Goal: Information Seeking & Learning: Compare options

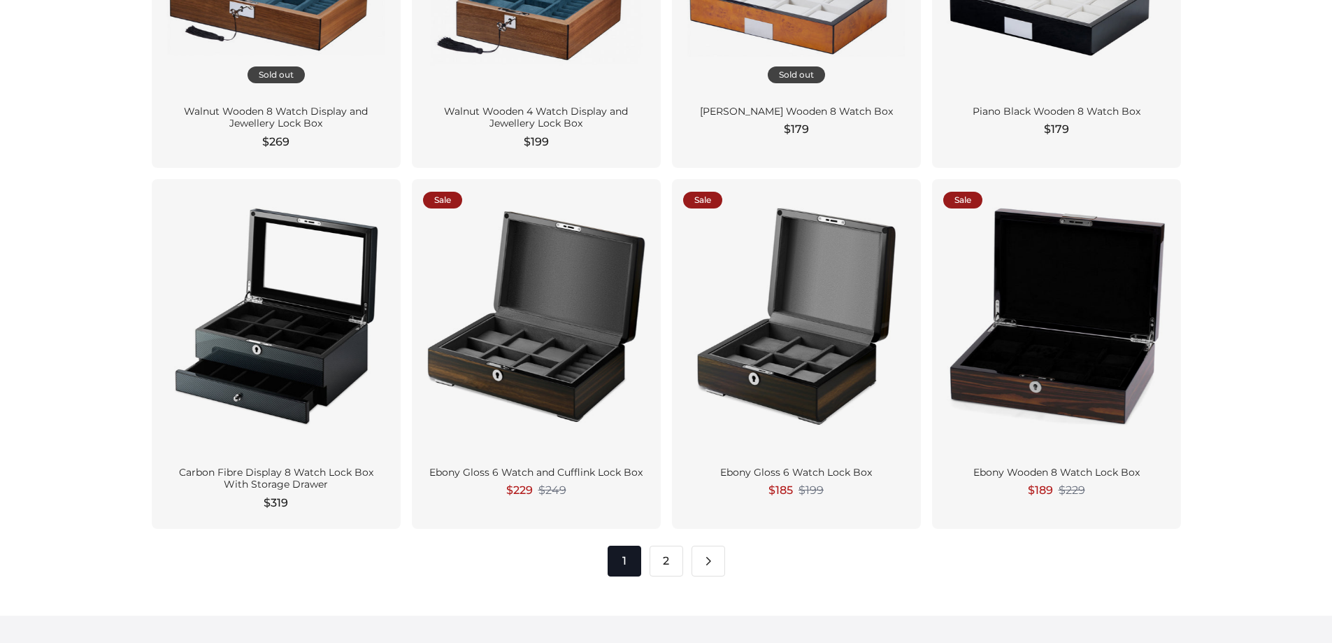
scroll to position [1818, 0]
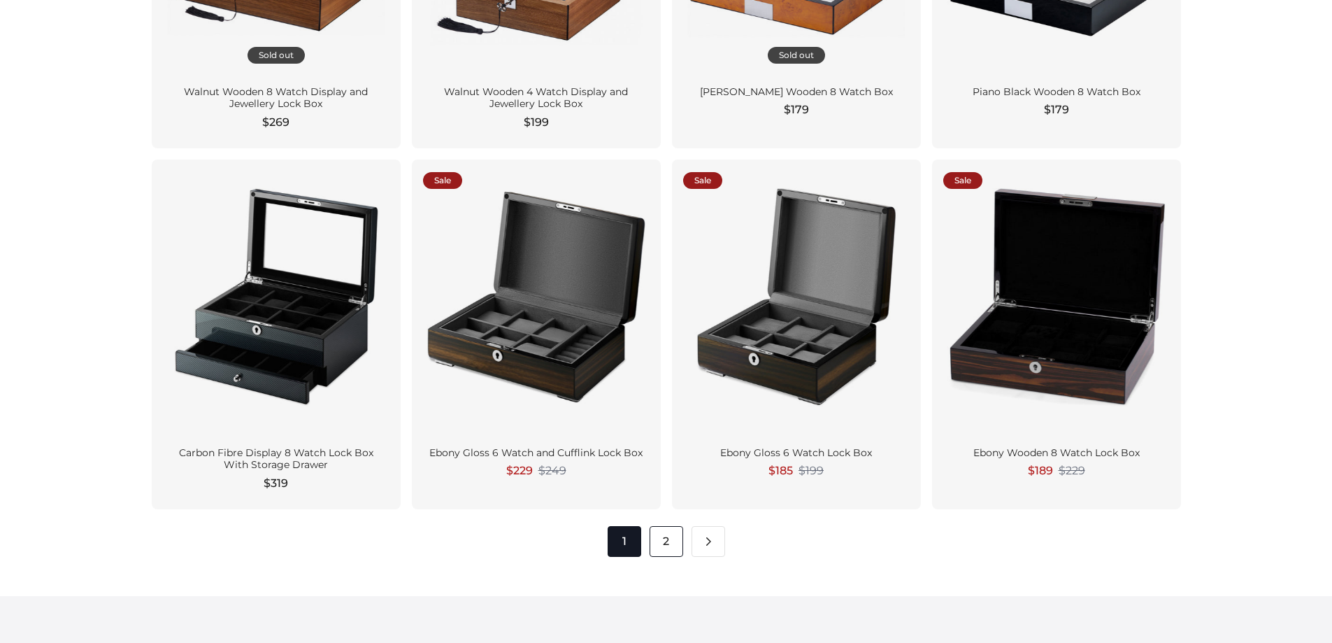
click at [663, 537] on link "2" at bounding box center [667, 541] width 34 height 31
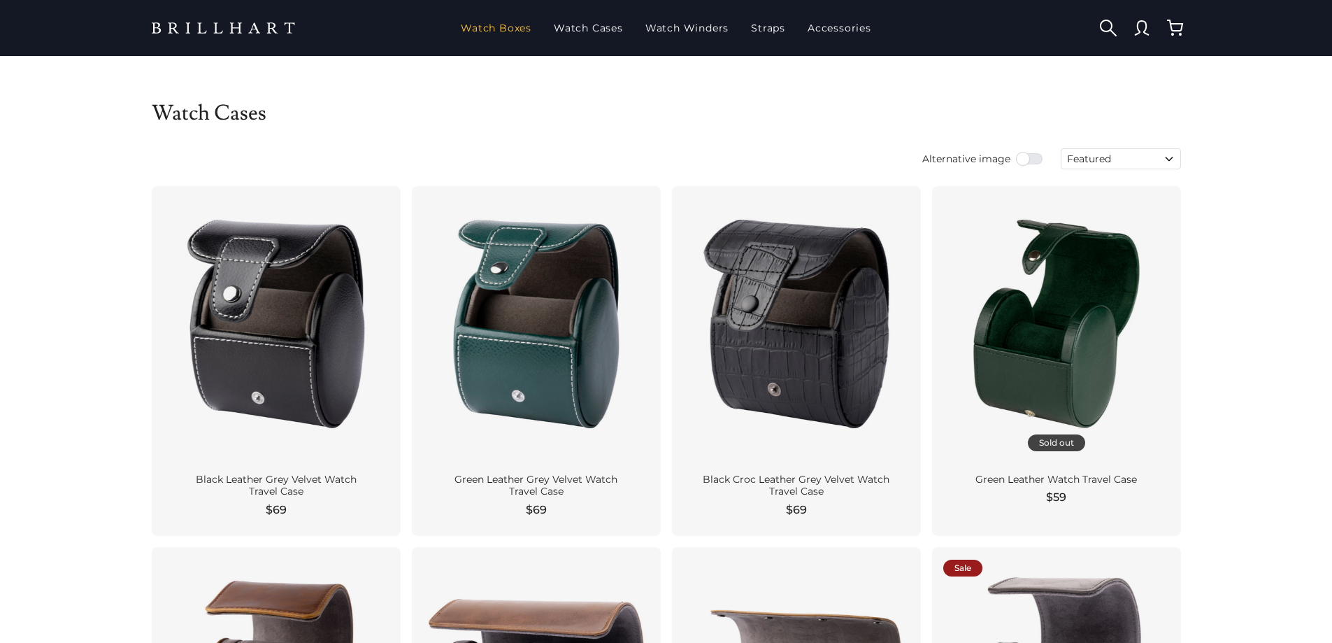
click at [511, 28] on link "Watch Boxes" at bounding box center [496, 28] width 82 height 36
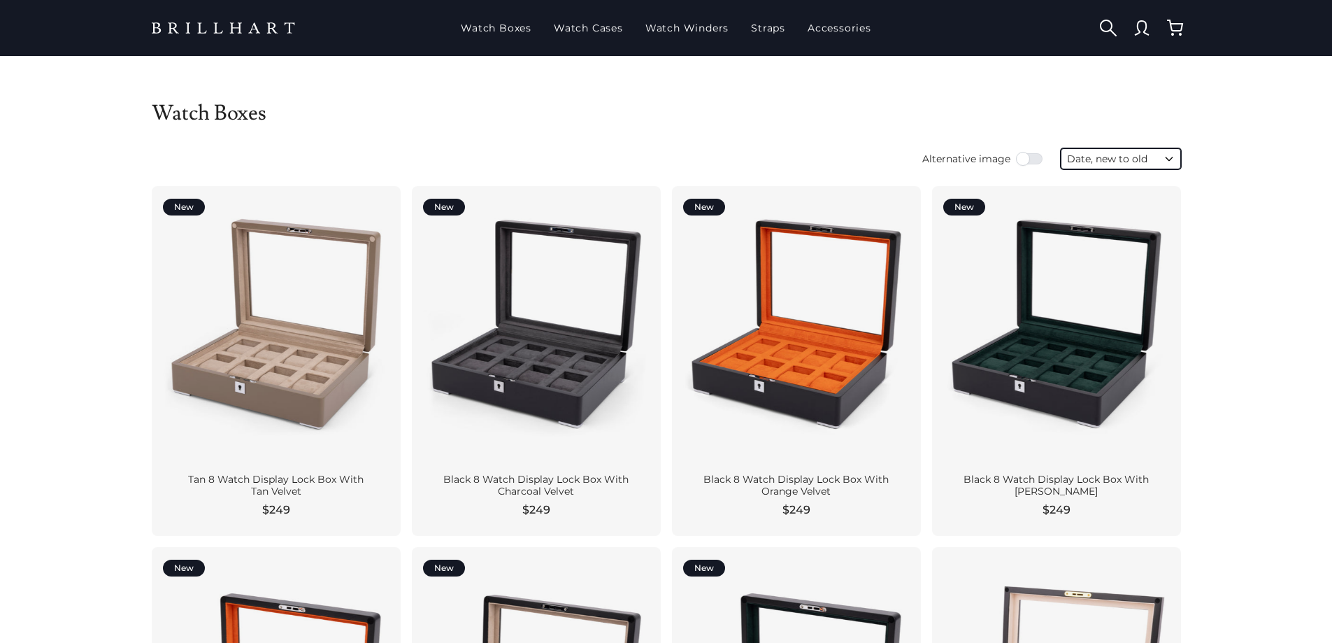
click at [1155, 157] on select "Featured Best selling Alphabetically, A-Z Alphabetically, Z-A Price, low to hig…" at bounding box center [1121, 158] width 120 height 21
select select "price-ascending"
click at [1061, 148] on select "Featured Best selling Alphabetically, A-Z Alphabetically, Z-A Price, low to hig…" at bounding box center [1121, 158] width 120 height 21
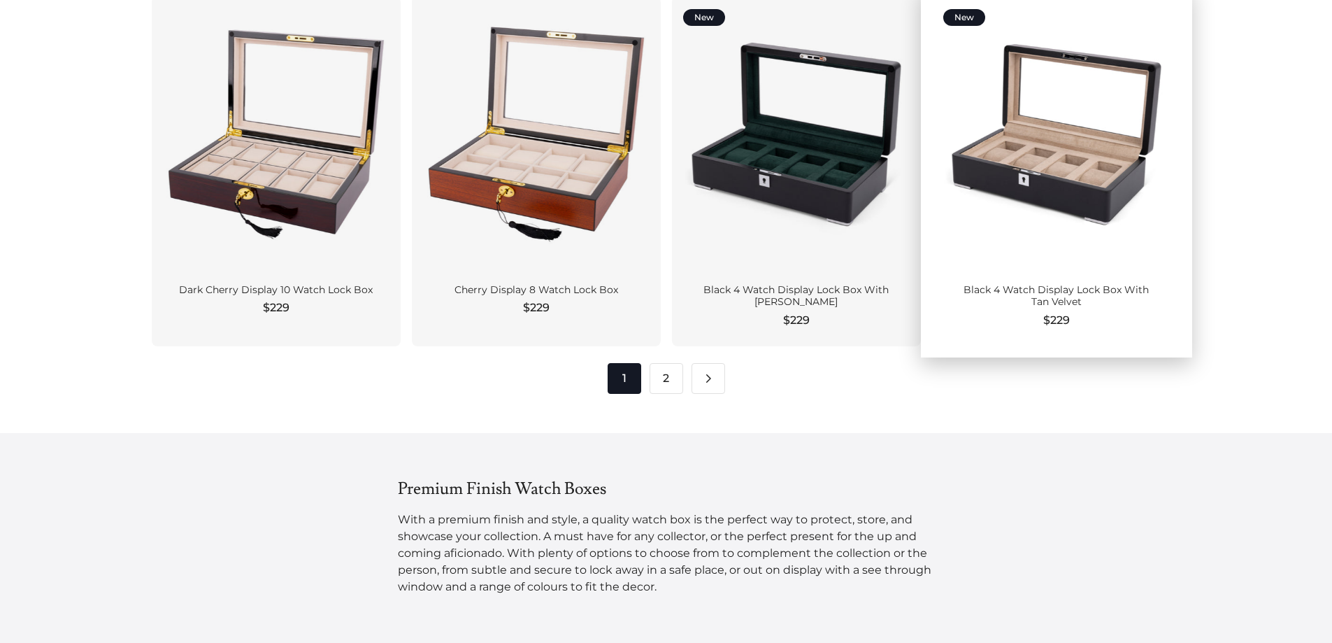
scroll to position [1958, 0]
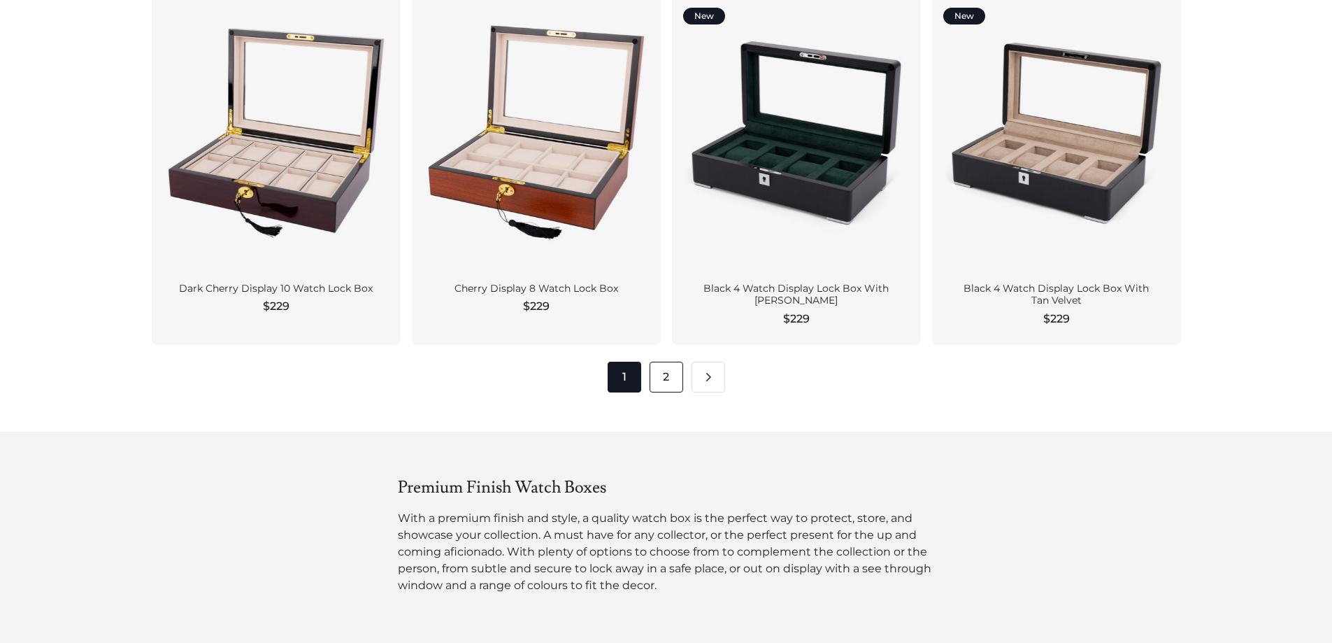
click at [662, 379] on link "2" at bounding box center [667, 377] width 34 height 31
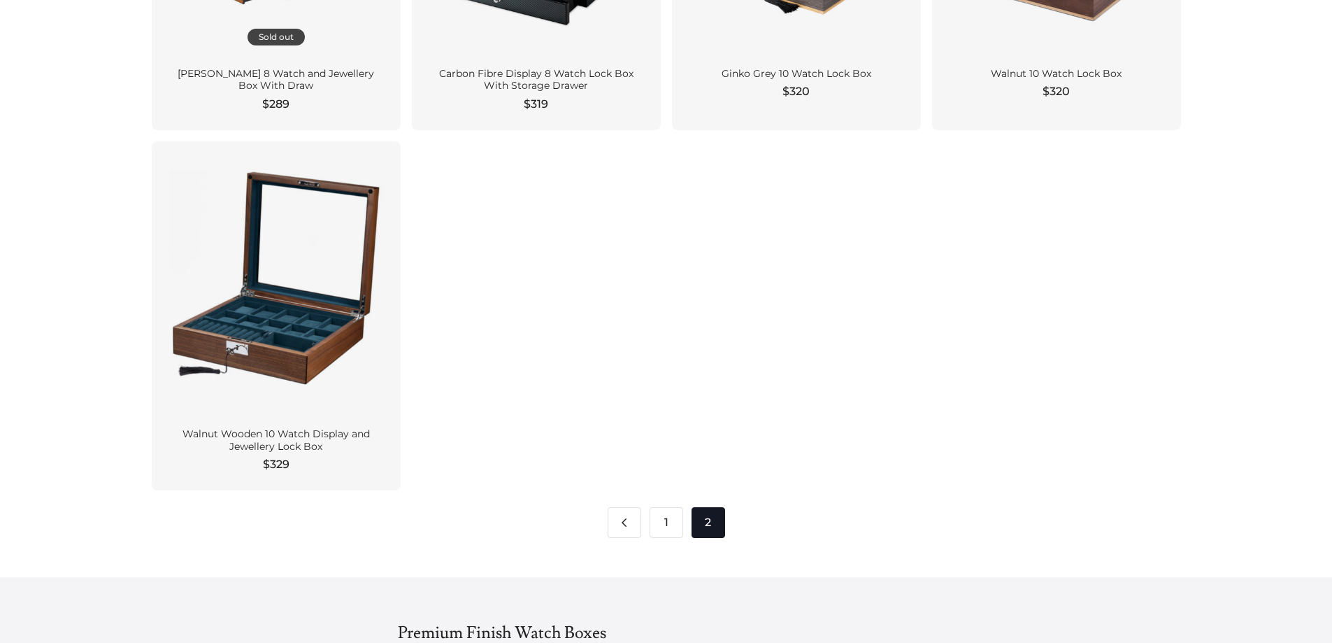
scroll to position [1608, 0]
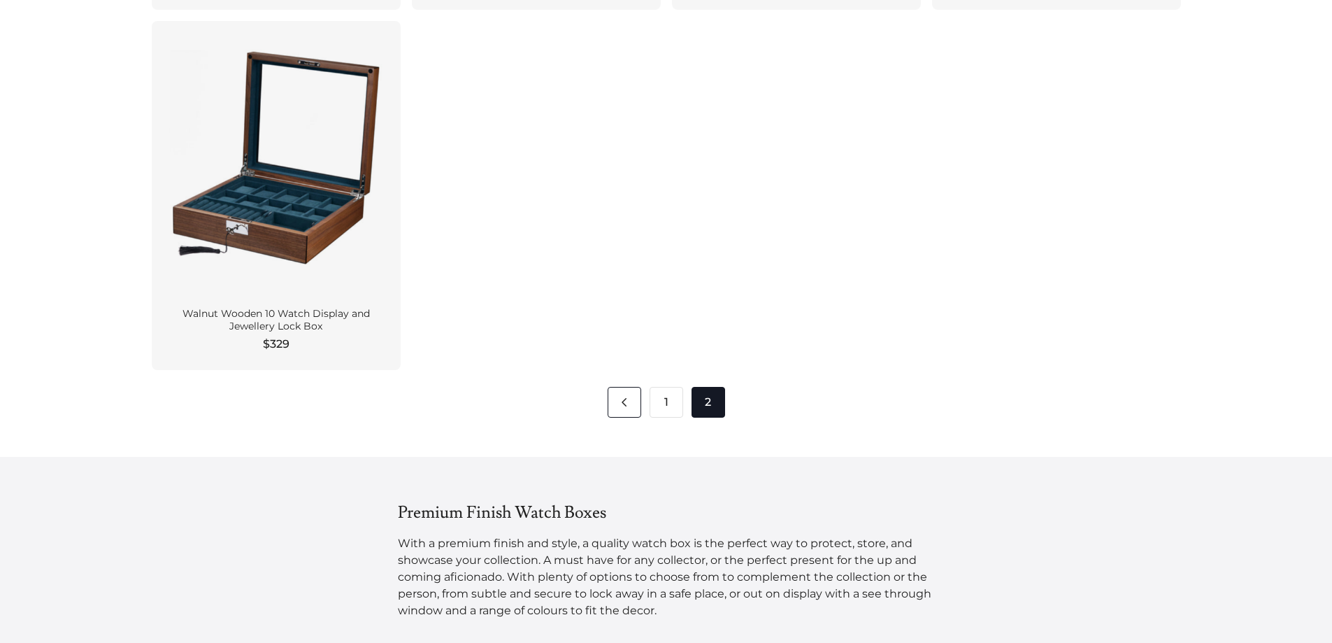
click at [621, 401] on link "Pagination" at bounding box center [625, 402] width 34 height 31
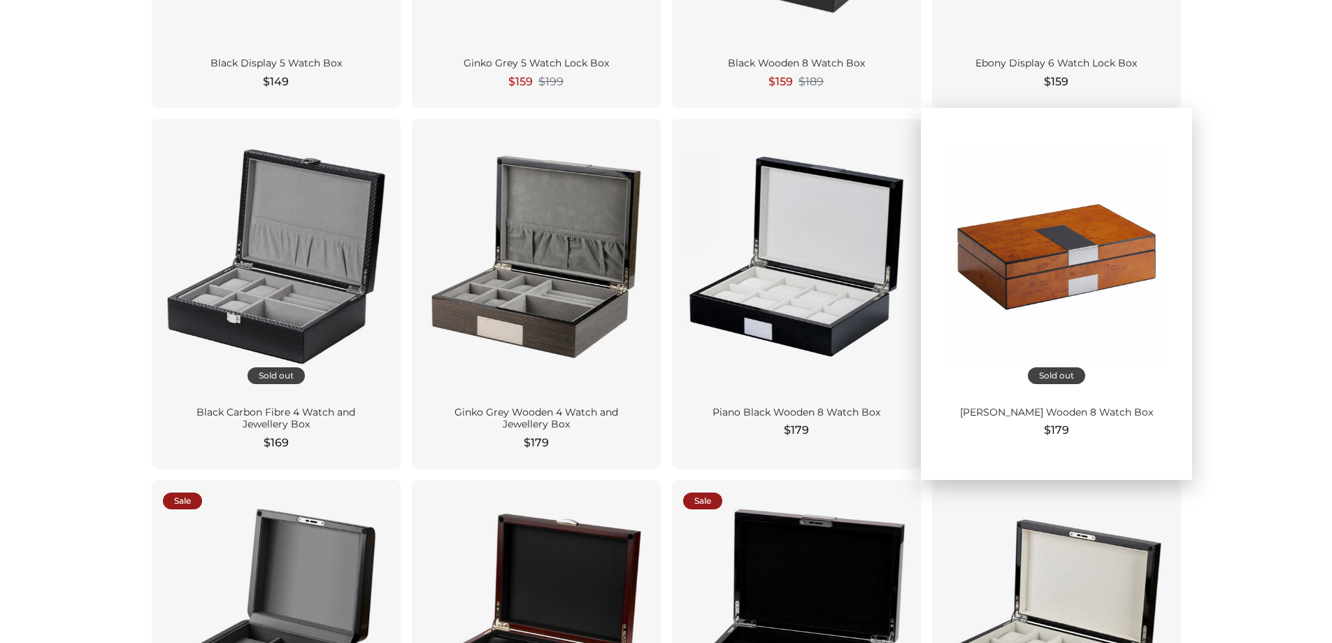
scroll to position [769, 0]
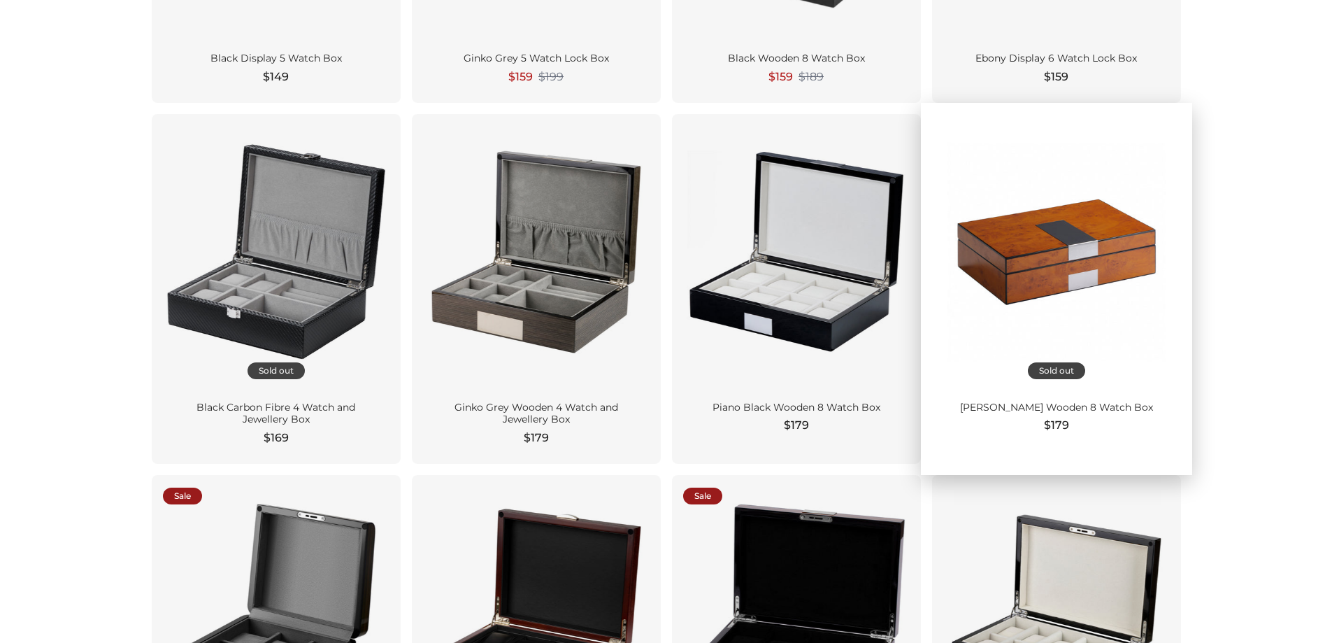
click at [1073, 335] on div at bounding box center [1056, 252] width 227 height 254
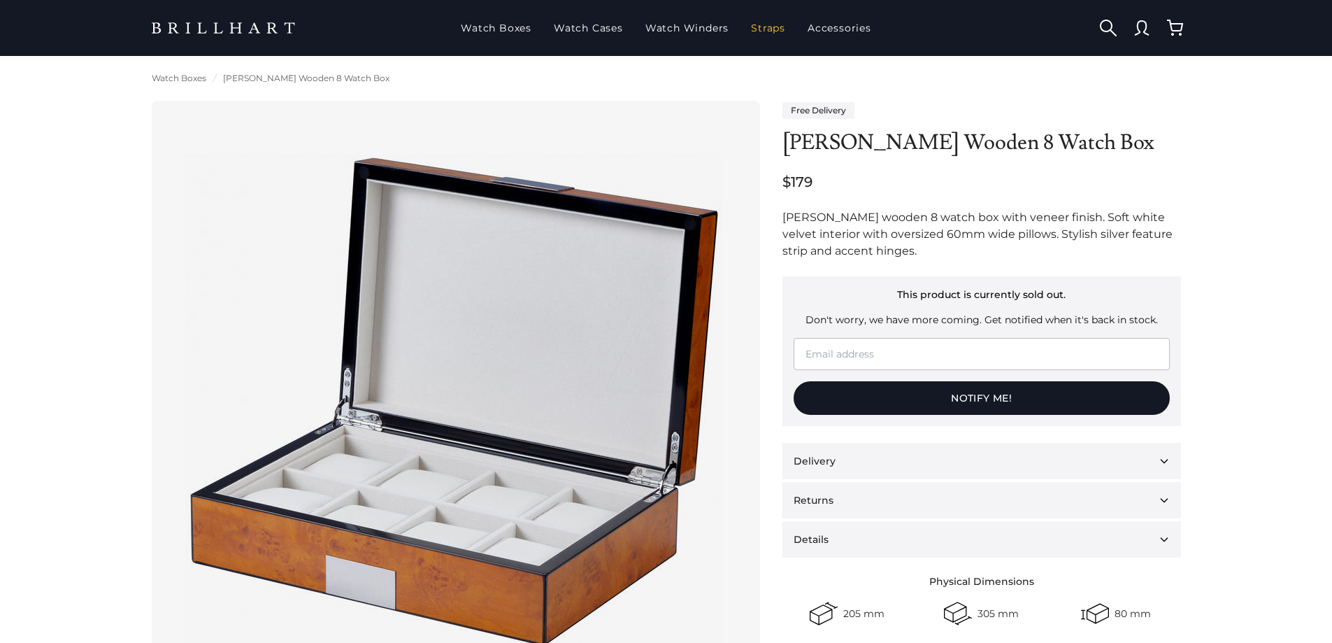
click at [776, 30] on link "Straps" at bounding box center [767, 28] width 45 height 36
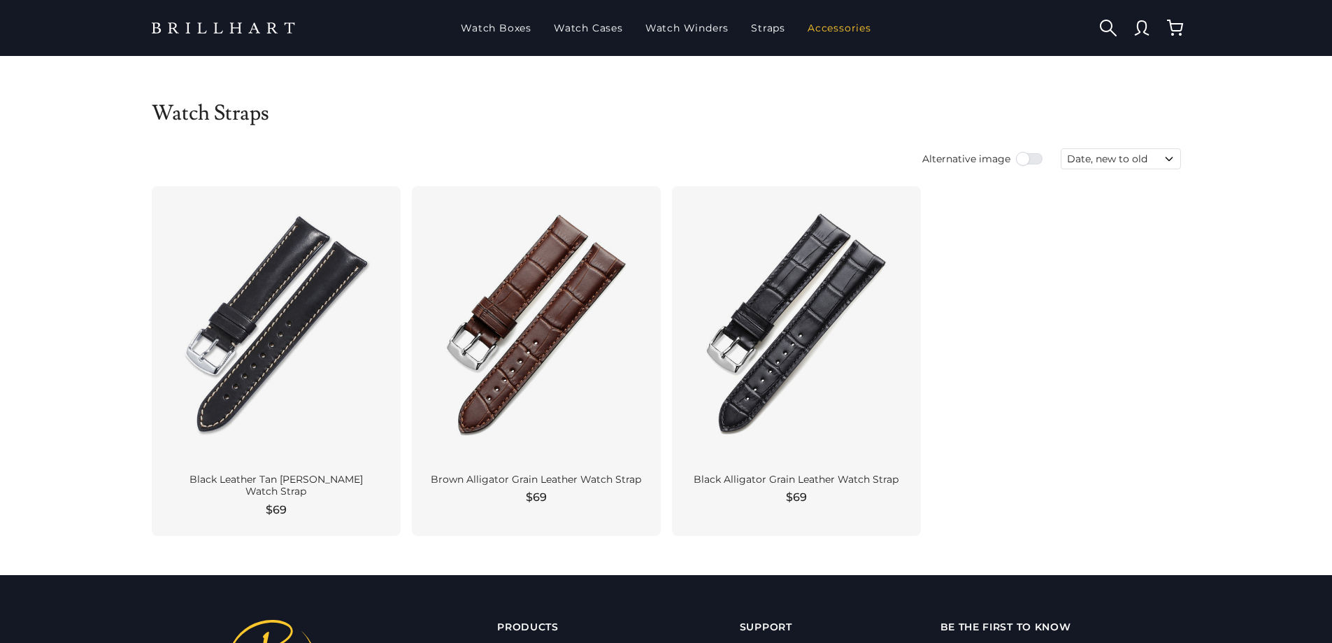
click at [827, 27] on link "Accessories" at bounding box center [839, 28] width 75 height 36
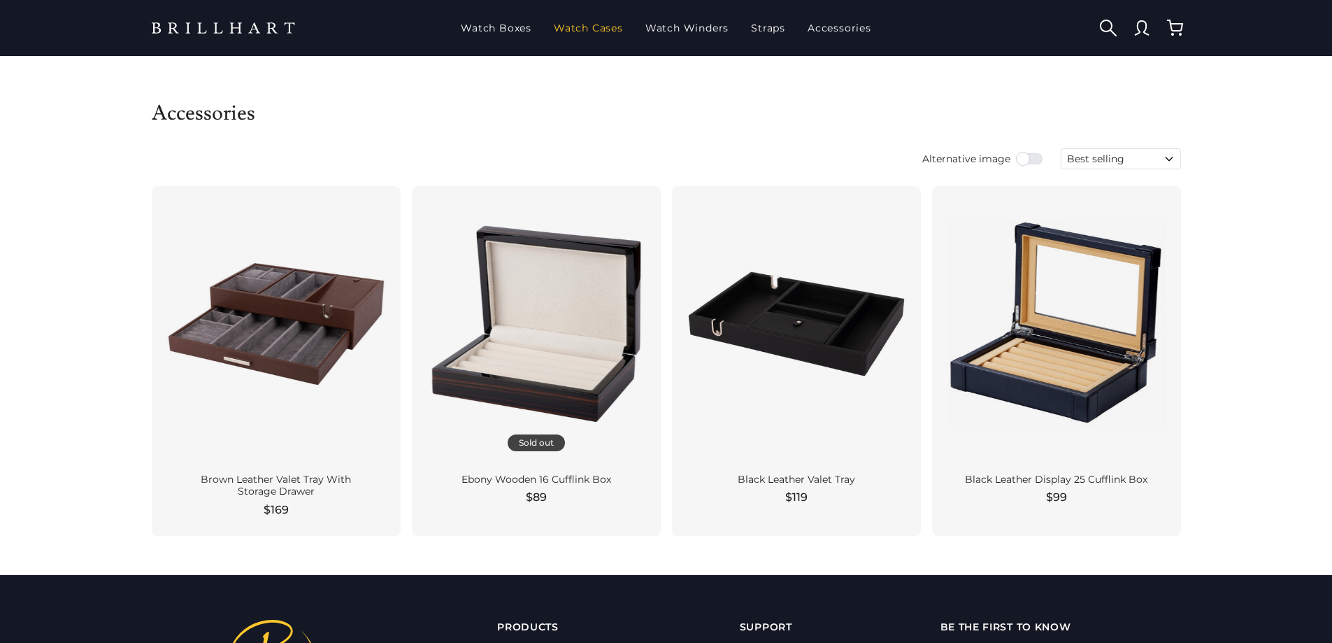
click at [599, 24] on link "Watch Cases" at bounding box center [588, 28] width 80 height 36
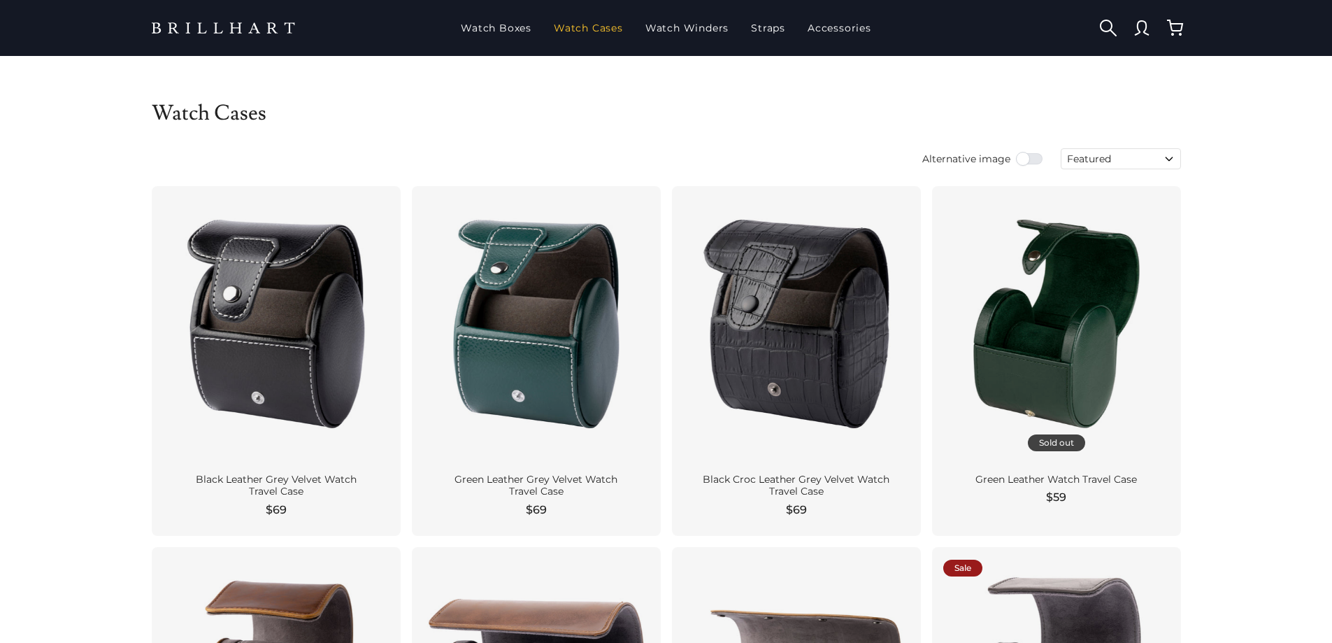
click at [584, 30] on link "Watch Cases" at bounding box center [588, 28] width 80 height 36
click at [508, 34] on link "Watch Boxes" at bounding box center [496, 28] width 82 height 36
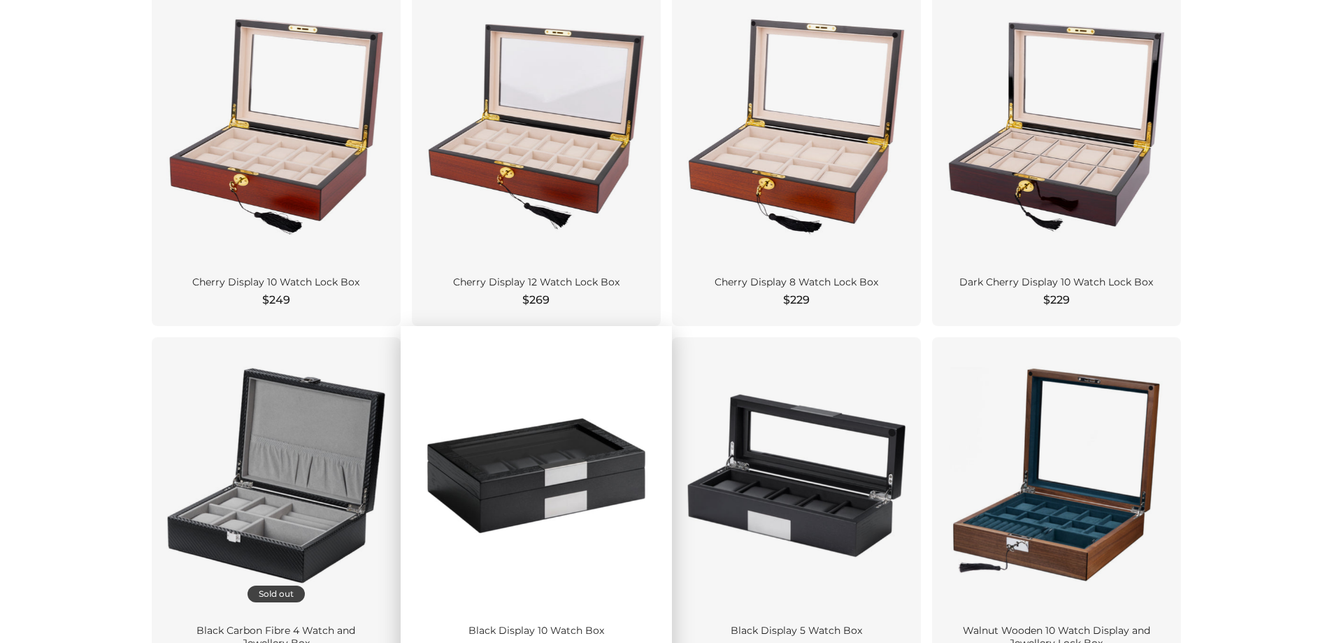
scroll to position [909, 0]
